Goal: Task Accomplishment & Management: Manage account settings

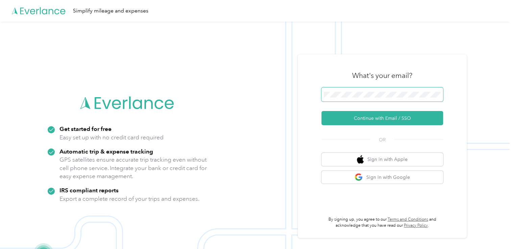
click at [342, 98] on span at bounding box center [382, 95] width 122 height 14
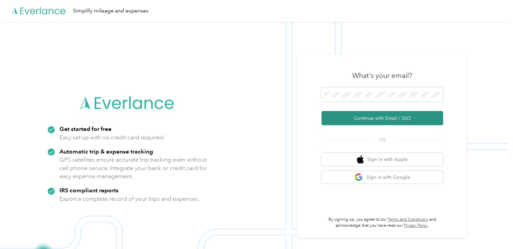
click at [371, 121] on button "Continue with Email / SSO" at bounding box center [382, 118] width 122 height 14
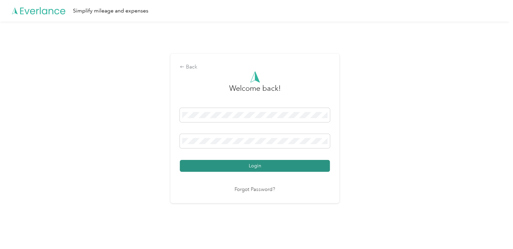
click at [258, 170] on button "Login" at bounding box center [255, 166] width 150 height 12
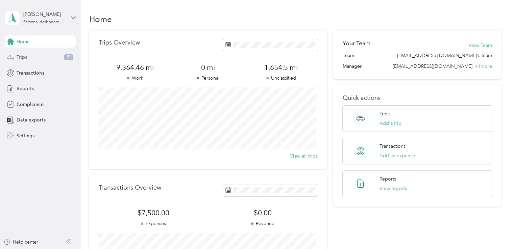
click at [23, 57] on span "Trips" at bounding box center [22, 57] width 10 height 7
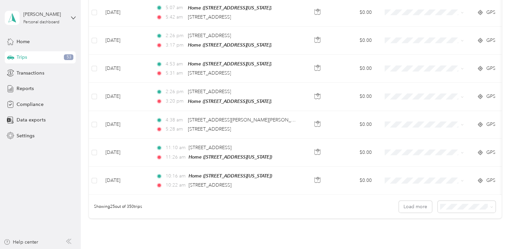
scroll to position [680, 0]
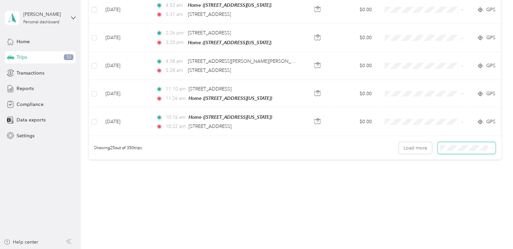
click at [490, 145] on span at bounding box center [491, 148] width 3 height 6
click at [493, 144] on span at bounding box center [467, 148] width 58 height 12
click at [490, 147] on icon at bounding box center [491, 148] width 3 height 3
click at [466, 185] on body "[PERSON_NAME] Personal dashboard Home Trips 53 Transactions Reports Compliance …" at bounding box center [255, 124] width 510 height 249
click at [490, 147] on icon at bounding box center [491, 148] width 3 height 3
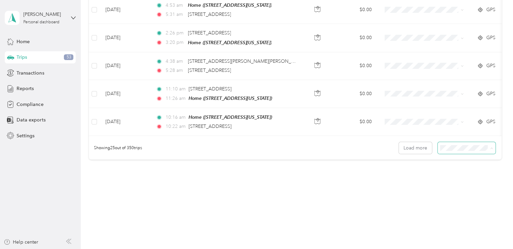
click at [450, 181] on div "100 per load" at bounding box center [465, 180] width 48 height 7
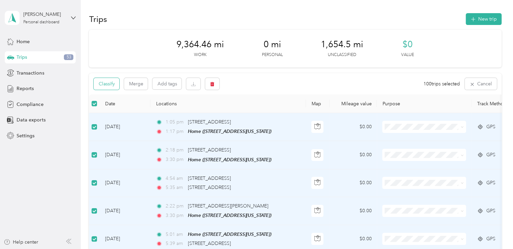
click at [107, 82] on button "Classify" at bounding box center [107, 84] width 26 height 12
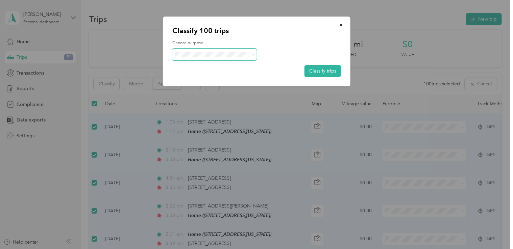
click at [250, 57] on span at bounding box center [251, 54] width 5 height 7
click at [256, 53] on span at bounding box center [214, 55] width 85 height 12
click at [200, 65] on span "Titan Electric" at bounding box center [220, 66] width 63 height 7
click at [329, 71] on button "Classify trips" at bounding box center [323, 71] width 37 height 12
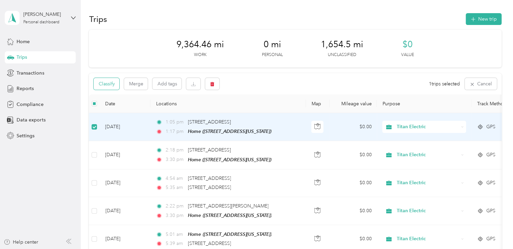
click at [106, 86] on button "Classify" at bounding box center [107, 84] width 26 height 12
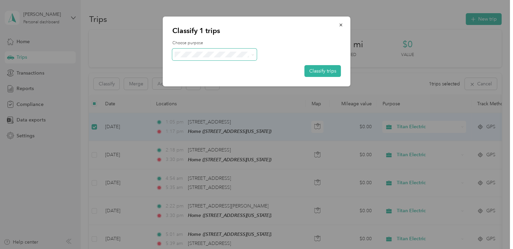
click at [249, 53] on span at bounding box center [251, 54] width 5 height 7
click at [252, 56] on icon at bounding box center [252, 54] width 3 height 3
click at [193, 78] on span "Personal" at bounding box center [220, 78] width 63 height 7
click at [320, 70] on button "Classify trips" at bounding box center [323, 71] width 37 height 12
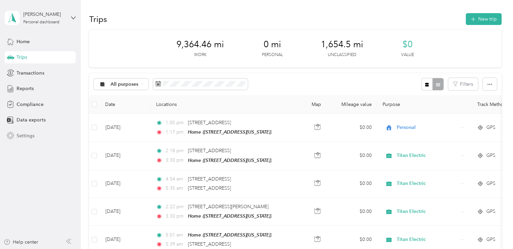
click at [21, 132] on div "Settings" at bounding box center [40, 136] width 71 height 12
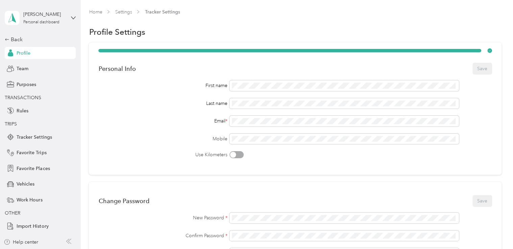
scroll to position [34, 0]
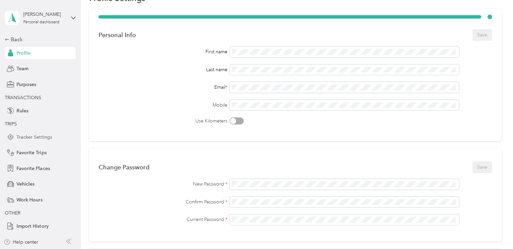
click at [46, 136] on span "Tracker Settings" at bounding box center [34, 137] width 35 height 7
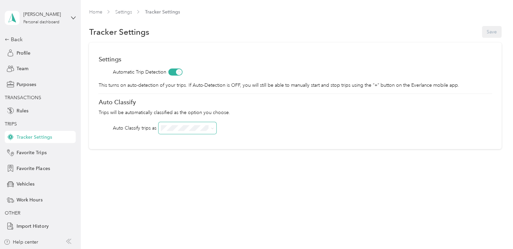
click at [213, 128] on icon at bounding box center [212, 128] width 3 height 3
click at [200, 142] on div "Titan Electric" at bounding box center [188, 138] width 48 height 7
click at [493, 30] on button "Save" at bounding box center [492, 32] width 20 height 12
click at [14, 39] on div "Back" at bounding box center [39, 39] width 68 height 8
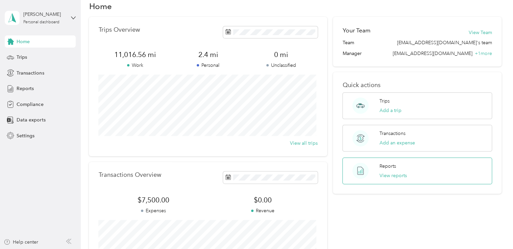
scroll to position [34, 0]
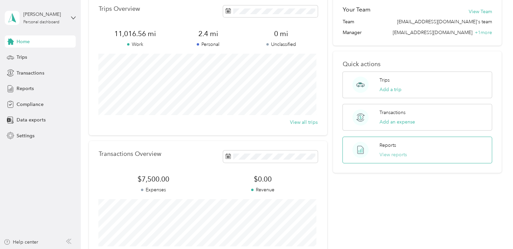
click at [401, 156] on button "View reports" at bounding box center [393, 154] width 27 height 7
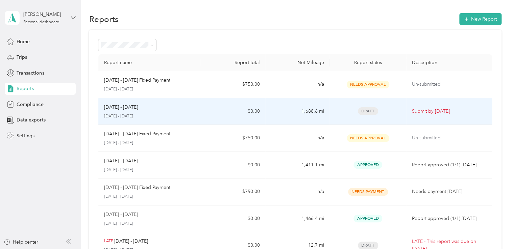
click at [368, 110] on span "Draft" at bounding box center [368, 111] width 20 height 8
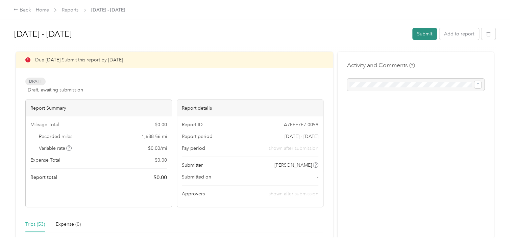
click at [419, 33] on button "Submit" at bounding box center [424, 34] width 25 height 12
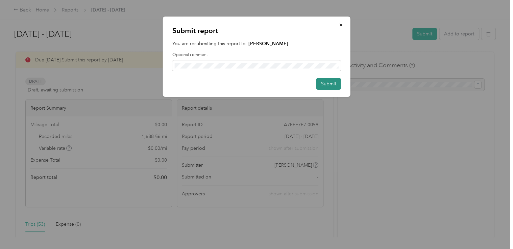
click at [329, 83] on button "Submit" at bounding box center [328, 84] width 25 height 12
